Goal: Use online tool/utility: Utilize a website feature to perform a specific function

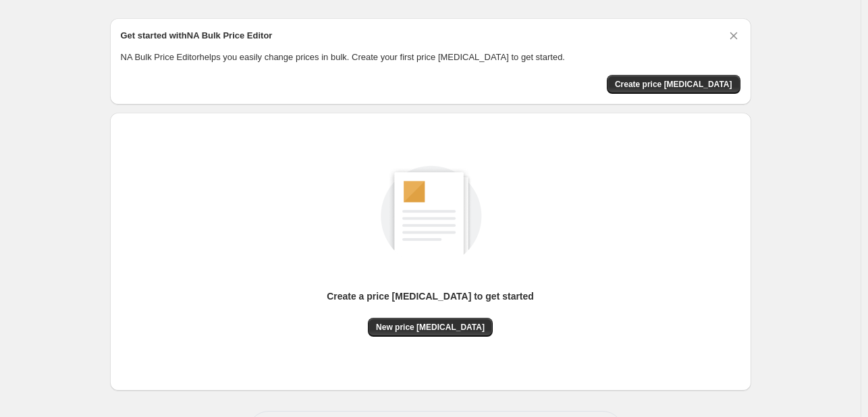
scroll to position [88, 0]
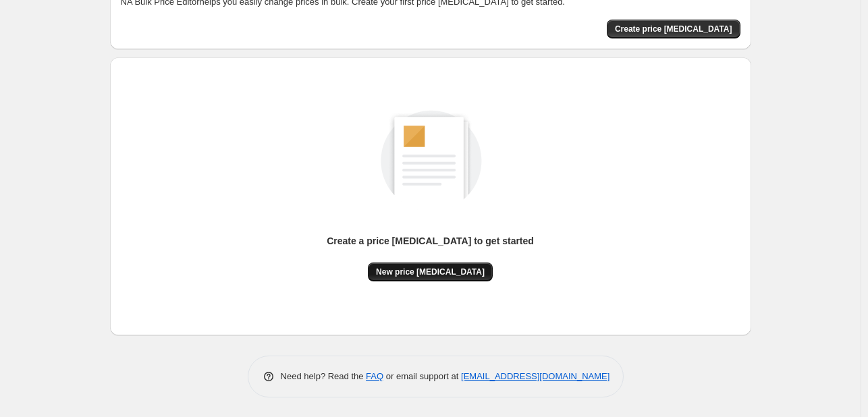
click at [448, 268] on span "New price [MEDICAL_DATA]" at bounding box center [430, 272] width 109 height 11
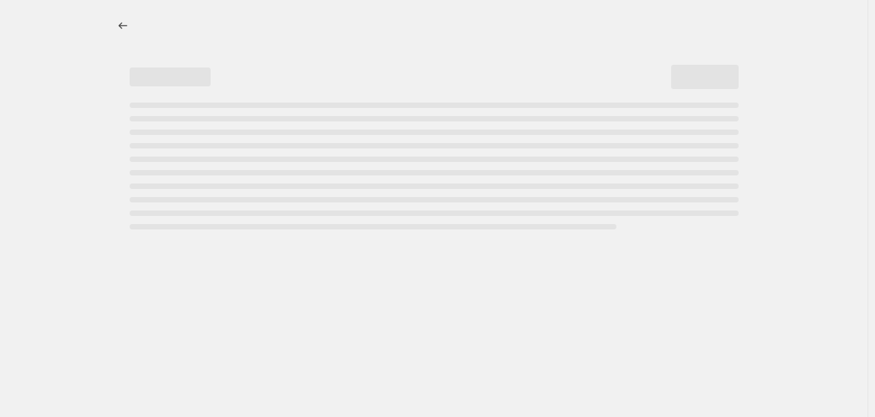
select select "percentage"
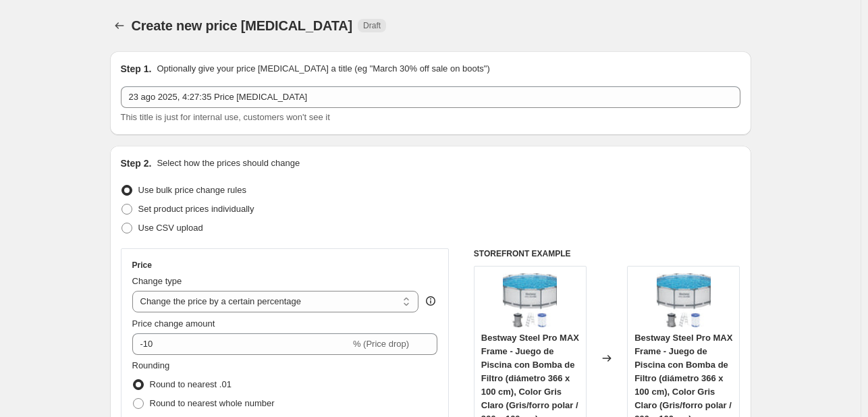
scroll to position [203, 0]
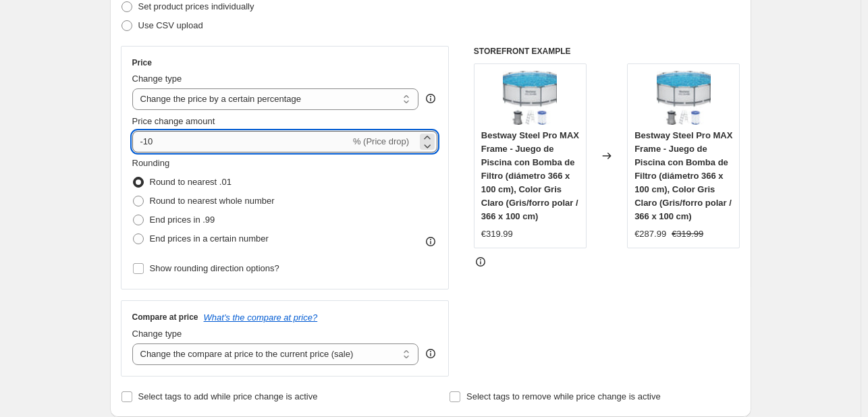
click at [238, 140] on input "-10" at bounding box center [241, 142] width 218 height 22
type input "-1"
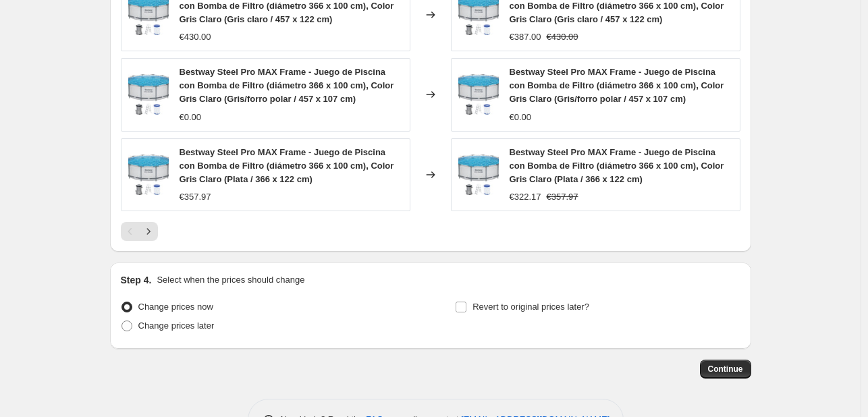
scroll to position [1021, 0]
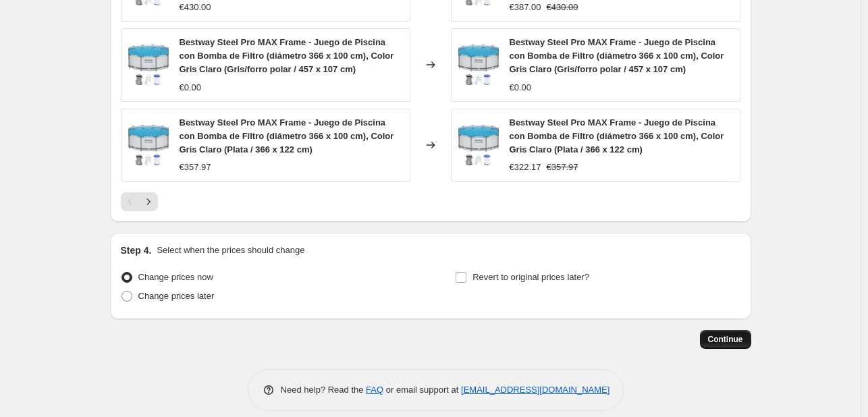
type input "-41"
click at [732, 334] on span "Continue" at bounding box center [725, 339] width 35 height 11
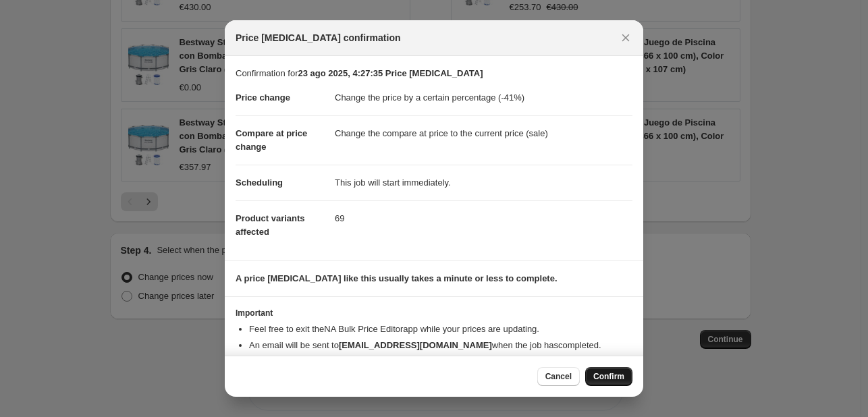
click at [609, 375] on span "Confirm" at bounding box center [608, 376] width 31 height 11
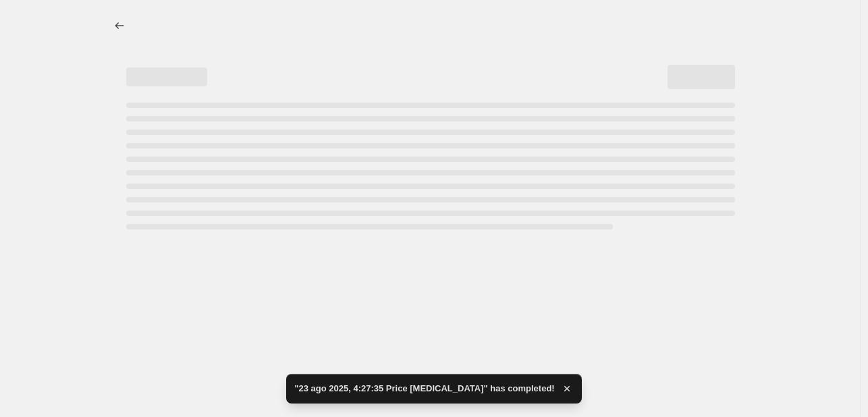
select select "percentage"
